Goal: Find specific page/section: Find specific page/section

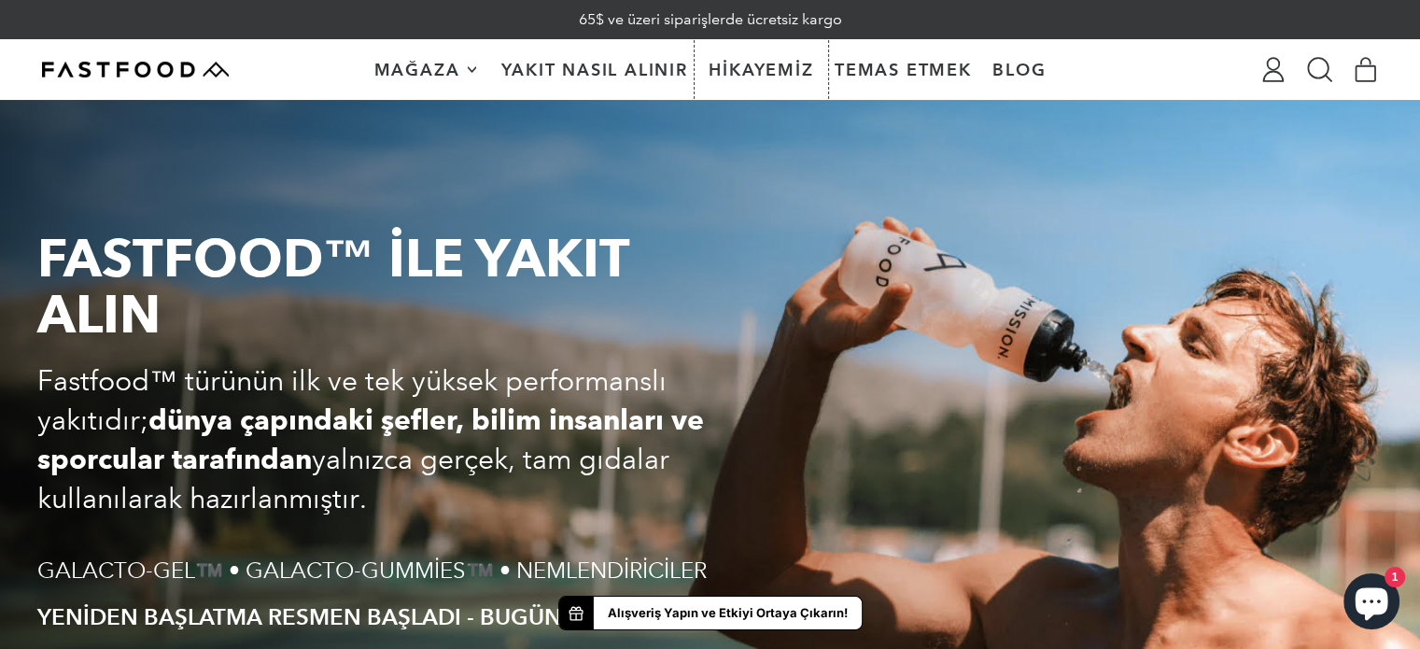
click at [725, 68] on font "Hikayemiz" at bounding box center [761, 70] width 105 height 20
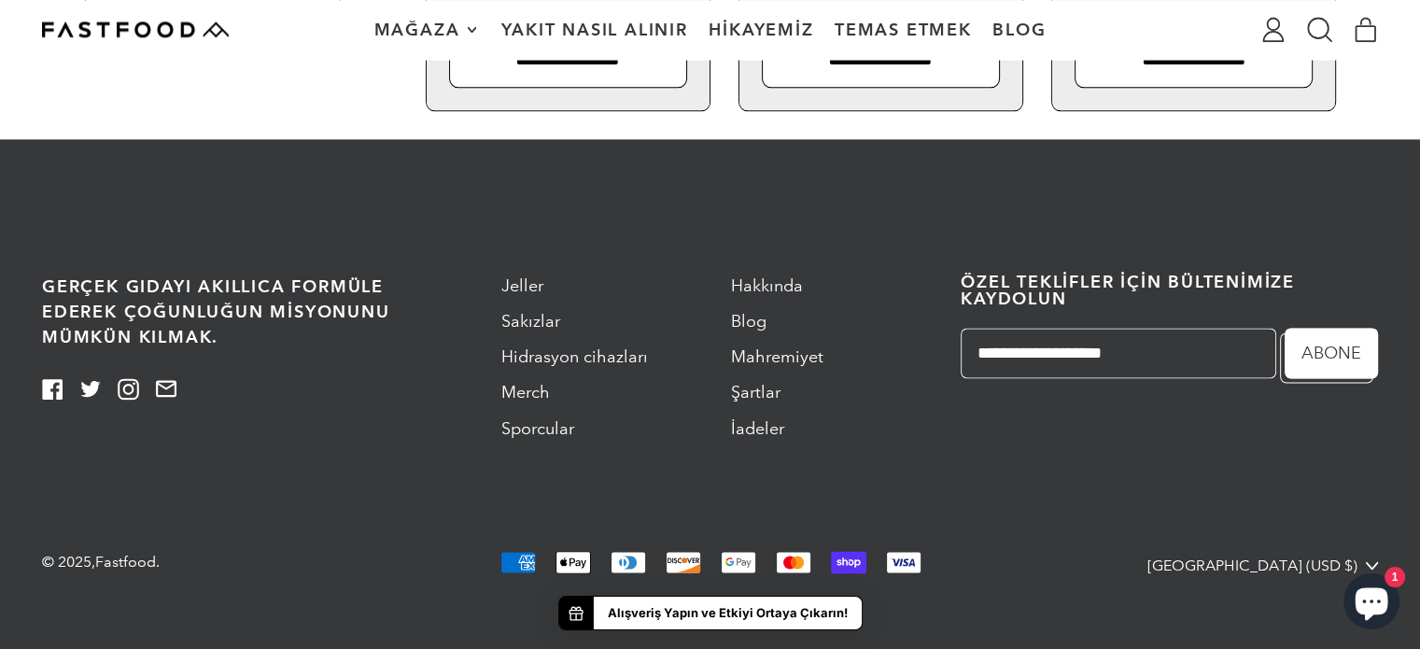
scroll to position [2499, 0]
click at [755, 291] on font "Hakkında" at bounding box center [767, 286] width 72 height 21
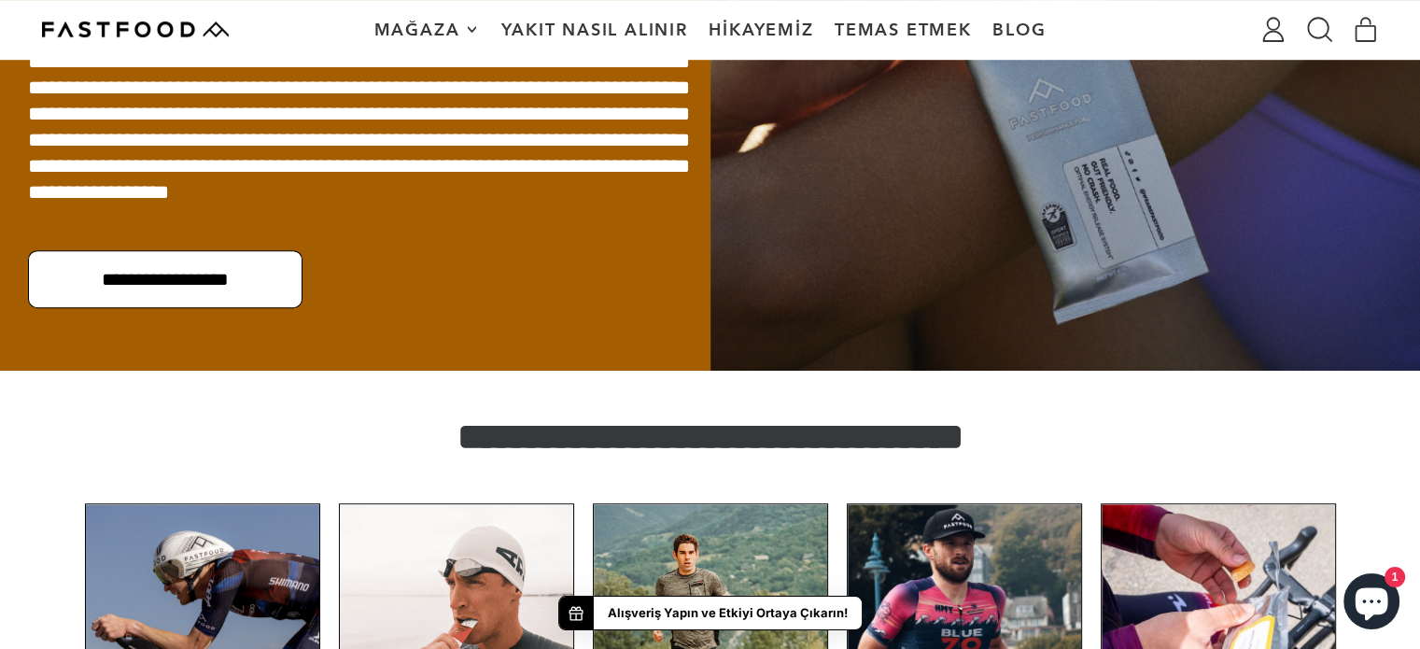
scroll to position [654, 0]
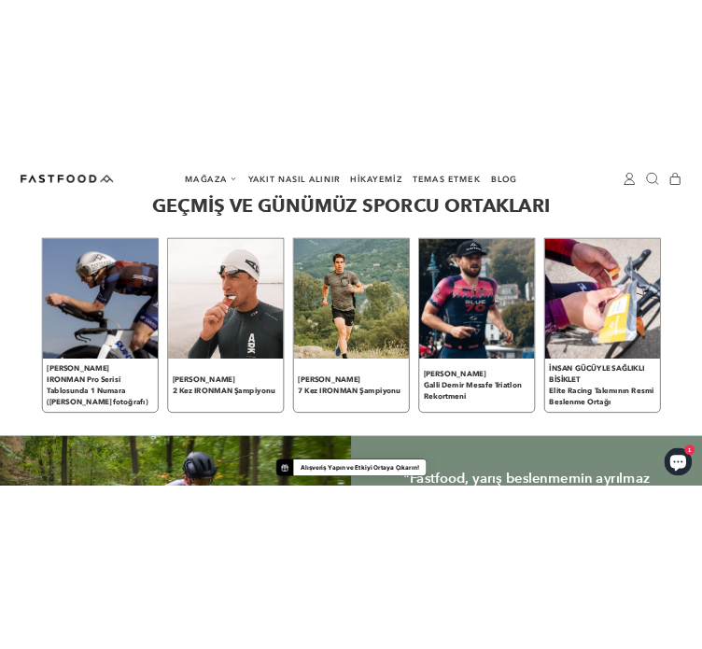
scroll to position [3922, 0]
